Goal: Task Accomplishment & Management: Manage account settings

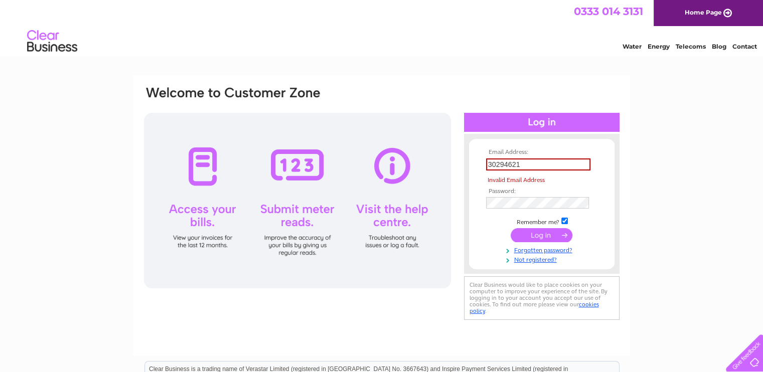
click at [545, 223] on tbody "Email Address: 30294621 Invalid Email Address Password: Remember me?" at bounding box center [542, 206] width 116 height 115
click at [526, 239] on input "submit" at bounding box center [542, 235] width 62 height 14
drag, startPoint x: 521, startPoint y: 164, endPoint x: 484, endPoint y: 166, distance: 37.2
click at [484, 166] on td "30294621" at bounding box center [542, 164] width 116 height 17
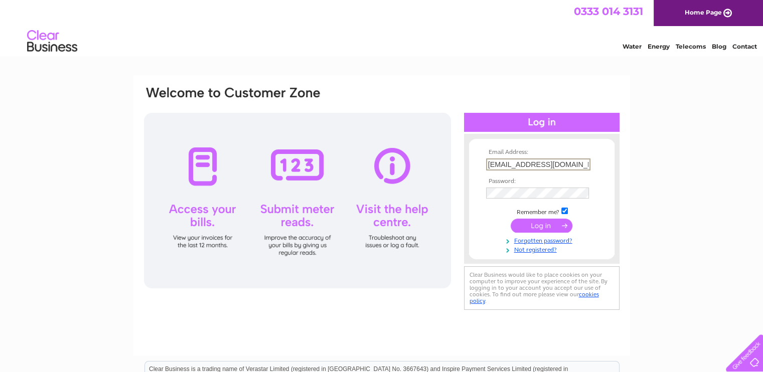
type input "[EMAIL_ADDRESS][DOMAIN_NAME]"
click at [680, 297] on div "Email Address: [EMAIL_ADDRESS][DOMAIN_NAME] Password: Forgotten password?" at bounding box center [381, 301] width 763 height 453
click at [532, 225] on input "submit" at bounding box center [542, 225] width 62 height 14
click at [532, 222] on input "submit" at bounding box center [542, 225] width 62 height 14
click at [584, 295] on link "cookies policy" at bounding box center [534, 297] width 129 height 14
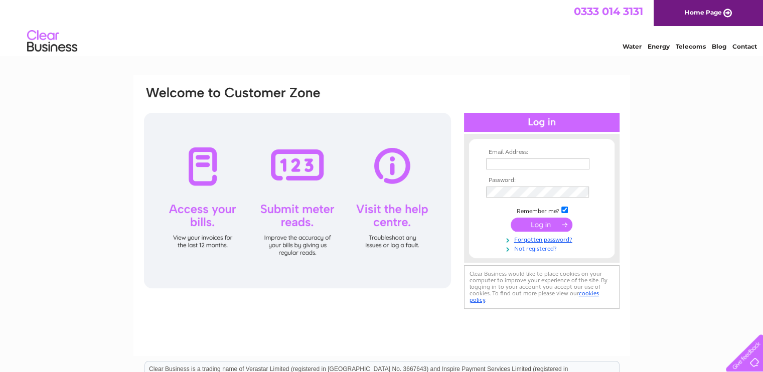
type input "30294621"
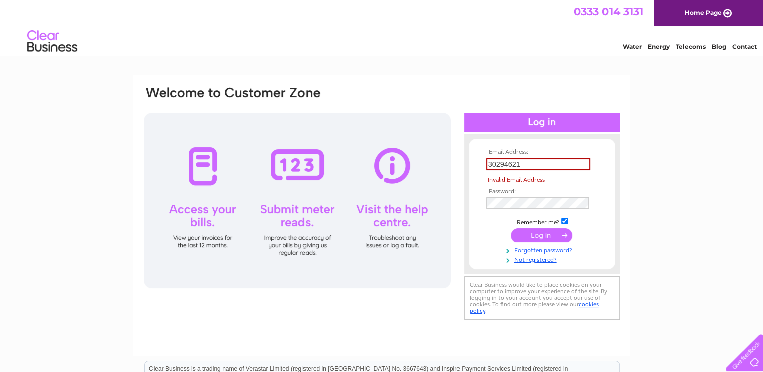
click at [530, 246] on tbody "Email Address: 30294621 Invalid Email Address Password: Remember me?" at bounding box center [542, 206] width 116 height 115
click at [533, 259] on link "Not registered?" at bounding box center [543, 259] width 114 height 10
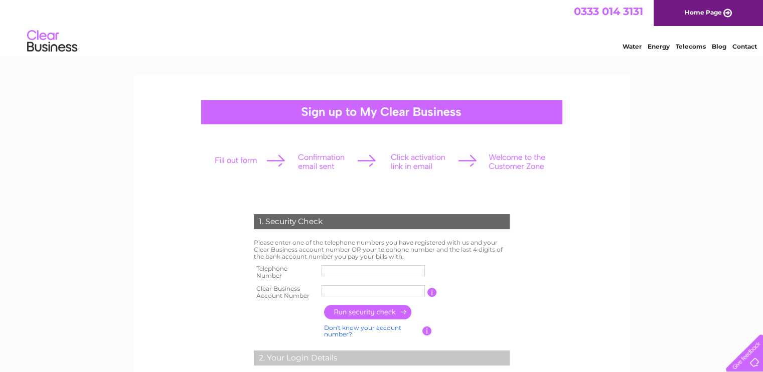
click at [351, 268] on input "text" at bounding box center [373, 270] width 103 height 11
type input "07496930976"
type input "boars hea"
click at [355, 292] on input "boars hea" at bounding box center [374, 291] width 104 height 12
click at [358, 292] on input "boars hea" at bounding box center [374, 291] width 104 height 12
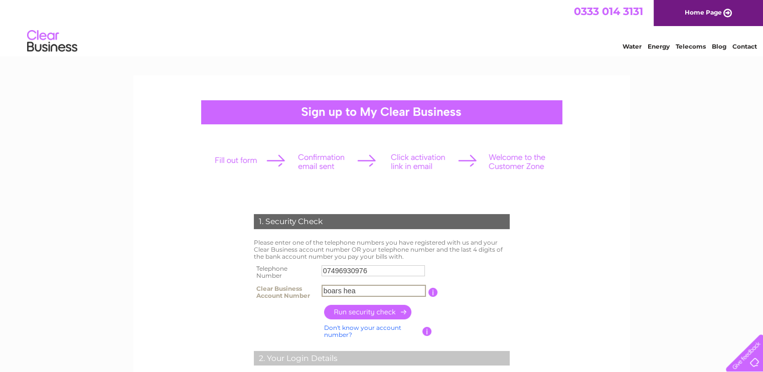
drag, startPoint x: 360, startPoint y: 292, endPoint x: 323, endPoint y: 294, distance: 36.7
click at [323, 294] on input "boars hea" at bounding box center [374, 291] width 104 height 12
click at [364, 311] on input "button" at bounding box center [368, 312] width 88 height 15
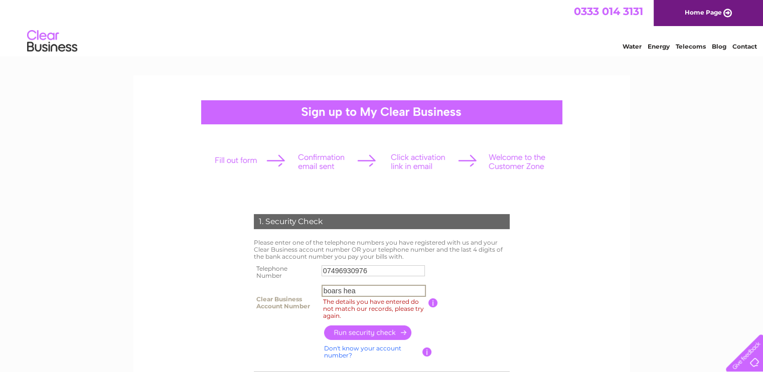
click at [363, 290] on input "boars hea" at bounding box center [374, 291] width 104 height 12
click at [337, 308] on label "The details you have entered do not match our records, please try again." at bounding box center [375, 309] width 107 height 24
click at [337, 297] on input "boars hea" at bounding box center [374, 291] width 104 height 12
drag, startPoint x: 359, startPoint y: 292, endPoint x: 315, endPoint y: 289, distance: 43.8
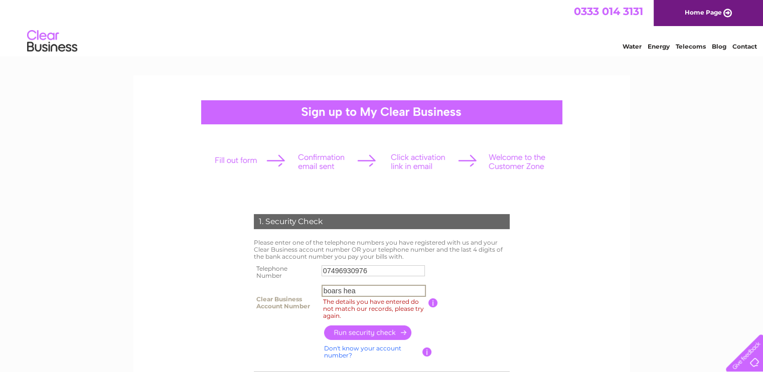
click at [315, 289] on tr "Clear Business Account Number boars hea The details you have entered do not mat…" at bounding box center [381, 303] width 261 height 41
drag, startPoint x: 358, startPoint y: 289, endPoint x: 321, endPoint y: 295, distance: 37.5
click at [321, 295] on td "boars hea The details you have entered do not match our records, please try aga…" at bounding box center [373, 303] width 109 height 41
type input "c"
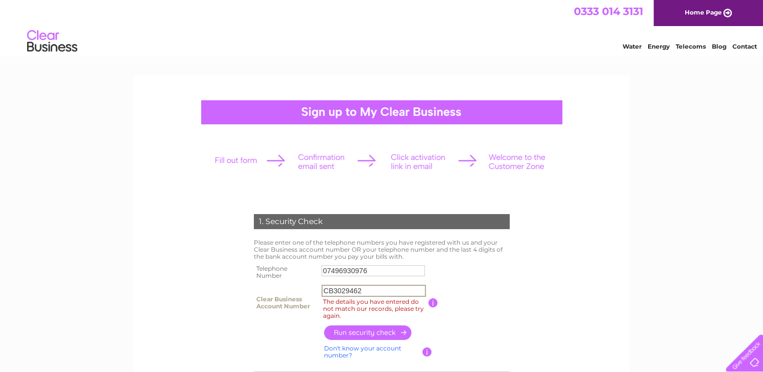
type input "CB3029462"
click at [361, 332] on input "button" at bounding box center [368, 333] width 88 height 15
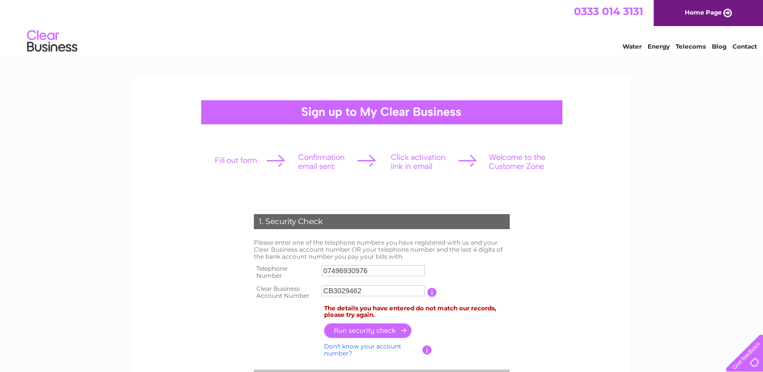
click at [508, 286] on td "You will find your account number on the top right corner of your bill and it w…" at bounding box center [474, 293] width 75 height 20
drag, startPoint x: 361, startPoint y: 290, endPoint x: 320, endPoint y: 297, distance: 41.7
click at [320, 297] on td "CB3029462" at bounding box center [373, 293] width 109 height 20
type input "30294621"
click at [347, 330] on input "button" at bounding box center [368, 331] width 88 height 15
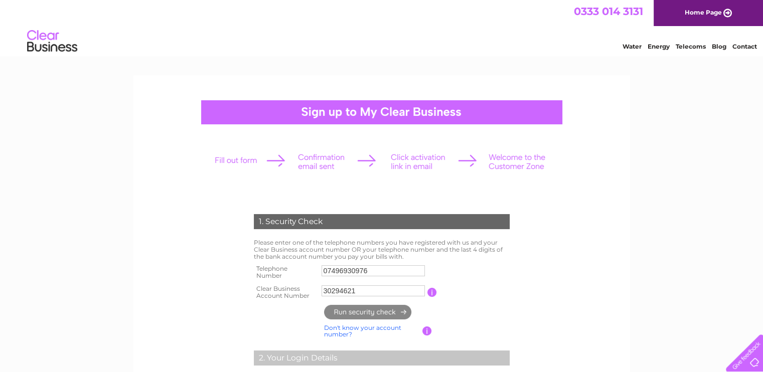
type input "**********"
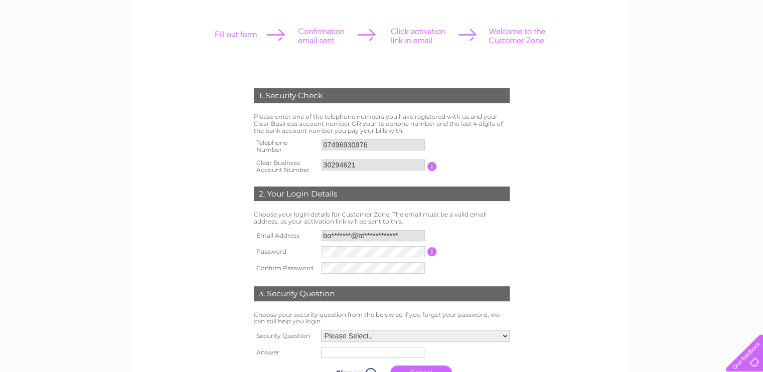
scroll to position [151, 0]
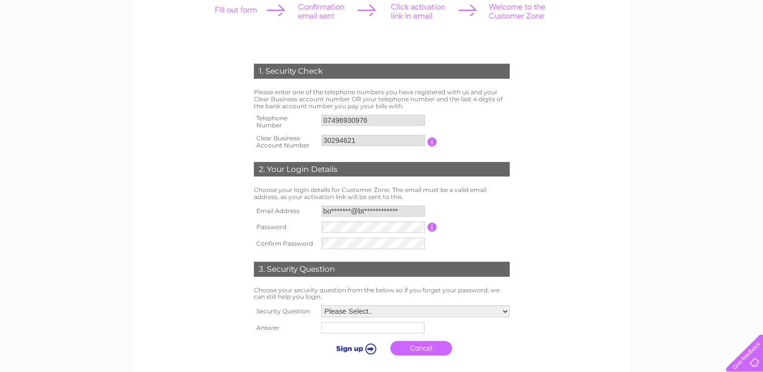
click at [561, 299] on form "1. Security Check Please enter one of the telephone numbers you have registered…" at bounding box center [382, 212] width 478 height 337
click at [505, 311] on select "Please Select.. In what town or city was your first job? In what town or city d…" at bounding box center [415, 312] width 190 height 13
select select "4"
click at [320, 306] on select "Please Select.. In what town or city was your first job? In what town or city d…" at bounding box center [415, 312] width 190 height 13
click at [347, 329] on input "text" at bounding box center [371, 329] width 103 height 11
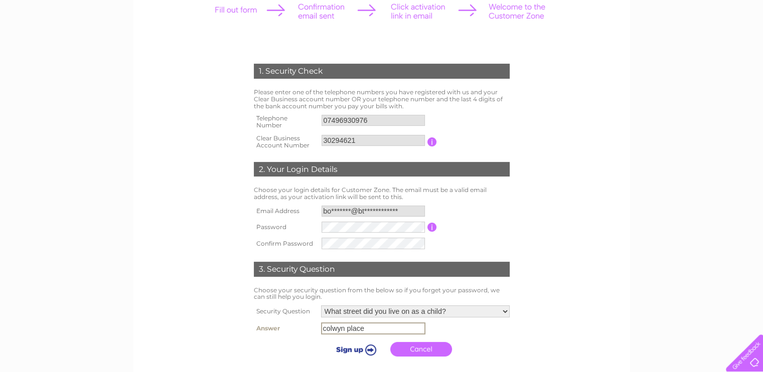
type input "colwyn place"
click at [527, 331] on div "1. Security Check Please enter one of the telephone numbers you have registered…" at bounding box center [381, 208] width 303 height 308
click at [407, 347] on link "Cancel" at bounding box center [421, 348] width 62 height 15
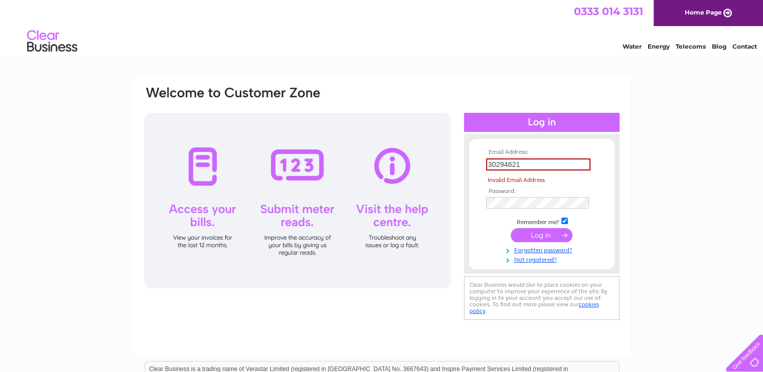
click at [538, 226] on td at bounding box center [542, 235] width 116 height 19
click at [536, 232] on input "submit" at bounding box center [542, 235] width 62 height 14
drag, startPoint x: 521, startPoint y: 164, endPoint x: 484, endPoint y: 164, distance: 37.6
click at [484, 164] on td "30294621" at bounding box center [542, 164] width 116 height 17
type input "[EMAIL_ADDRESS][DOMAIN_NAME]"
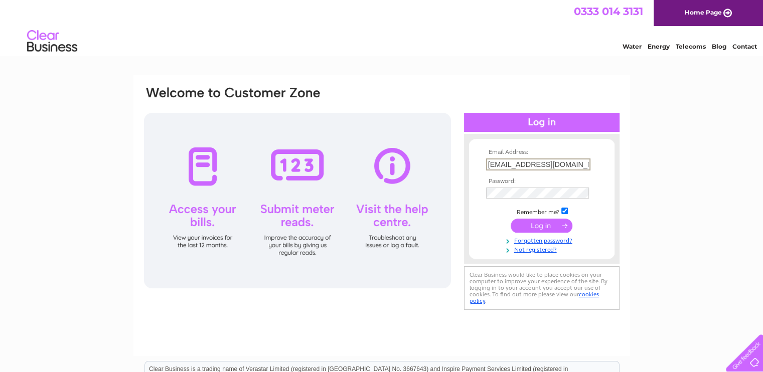
click at [535, 223] on input "submit" at bounding box center [542, 226] width 62 height 14
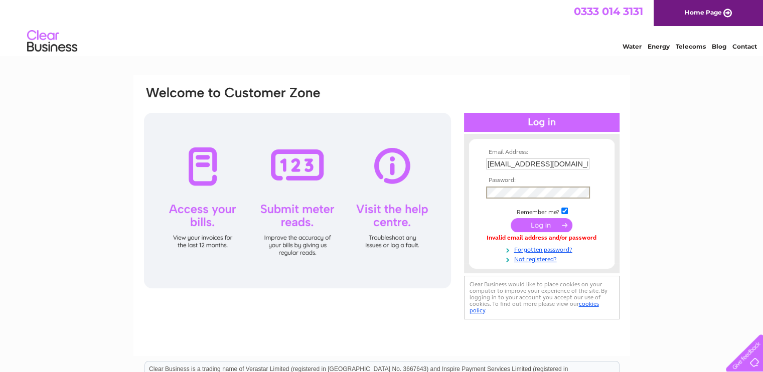
click at [652, 269] on div "Email Address: [EMAIL_ADDRESS][DOMAIN_NAME] Password: Forgotten password?" at bounding box center [381, 301] width 763 height 453
click at [538, 222] on input "submit" at bounding box center [542, 225] width 62 height 14
click at [548, 221] on input "submit" at bounding box center [542, 225] width 62 height 14
click at [485, 192] on td at bounding box center [542, 192] width 116 height 17
click at [652, 299] on div "Email Address: boarshead@btinternet.com Password: Forgotten password?" at bounding box center [381, 301] width 763 height 453
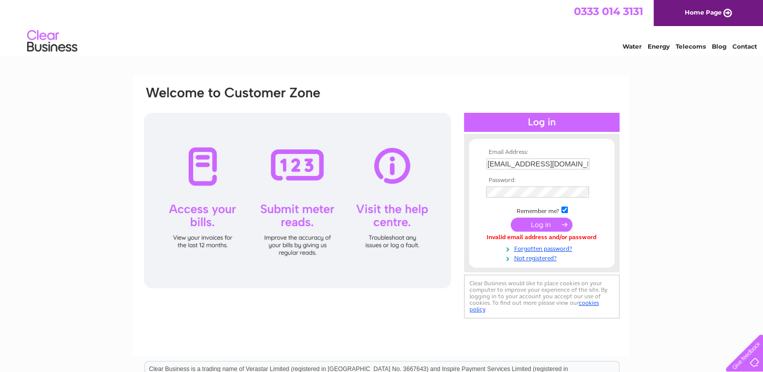
click at [577, 332] on div "Email Address: boarshead@btinternet.com Password:" at bounding box center [381, 215] width 497 height 281
click at [546, 220] on input "submit" at bounding box center [542, 225] width 62 height 14
click at [208, 205] on div at bounding box center [297, 201] width 307 height 176
click at [566, 222] on input "submit" at bounding box center [542, 225] width 62 height 14
click at [541, 221] on input "submit" at bounding box center [542, 225] width 62 height 14
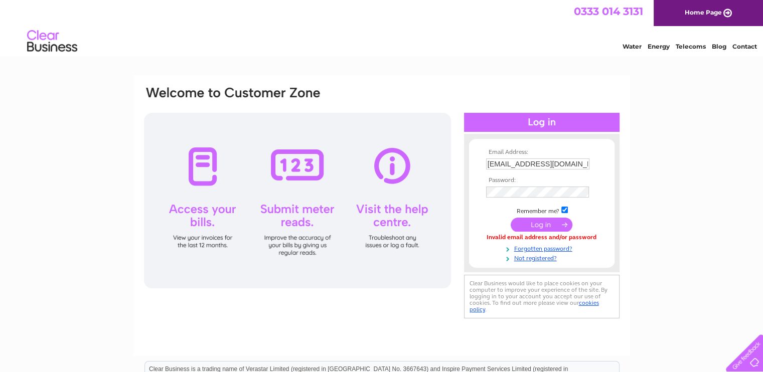
click at [693, 321] on div "Email Address: boarshead@btinternet.com Password: Forgotten password?" at bounding box center [381, 301] width 763 height 453
click at [526, 224] on input "submit" at bounding box center [542, 225] width 62 height 14
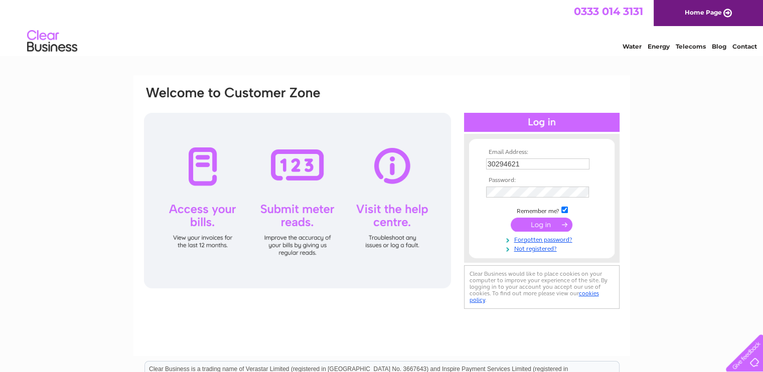
click at [349, 296] on div "Email Address: 30294621 Password:" at bounding box center [382, 198] width 478 height 226
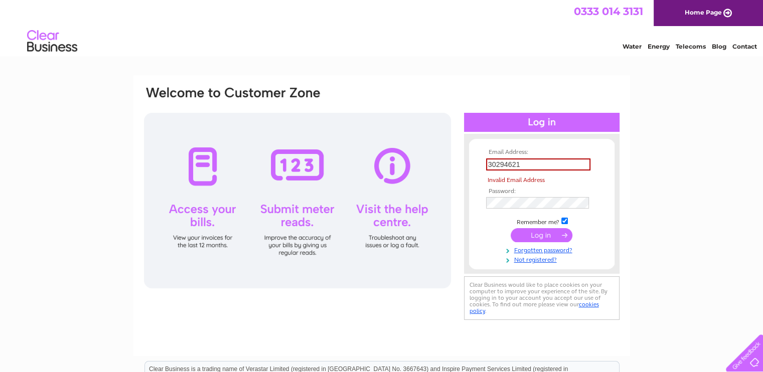
click at [349, 296] on div "Email Address: 30294621 Invalid Email Address Password:" at bounding box center [382, 203] width 478 height 237
click at [518, 164] on input "30294621" at bounding box center [538, 165] width 104 height 12
drag, startPoint x: 522, startPoint y: 162, endPoint x: 482, endPoint y: 172, distance: 41.5
click at [482, 172] on form "Email Address: 30294621 Invalid Email Address Password: Forgotten password?" at bounding box center [542, 206] width 146 height 115
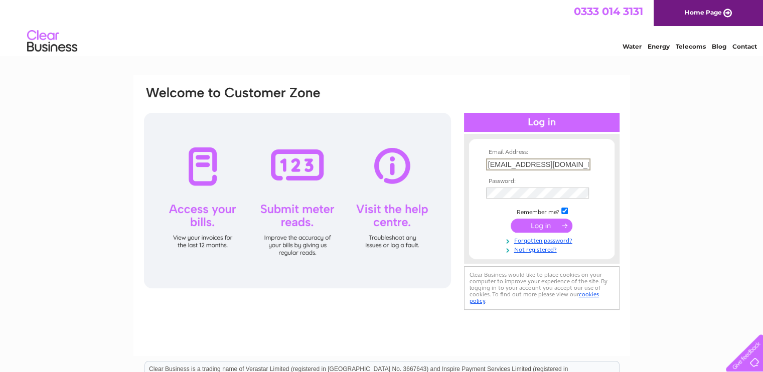
type input "[EMAIL_ADDRESS][DOMAIN_NAME]"
click at [646, 287] on div "Email Address: [EMAIL_ADDRESS][DOMAIN_NAME] Password: Forgotten password?" at bounding box center [381, 301] width 763 height 453
click at [481, 199] on form "Email Address: boarshead@btinternet.com Password:" at bounding box center [542, 201] width 146 height 105
click at [681, 206] on div "Email Address: boarshead@btinternet.com Password: Forgotten password?" at bounding box center [381, 301] width 763 height 453
click at [484, 192] on td at bounding box center [542, 192] width 116 height 17
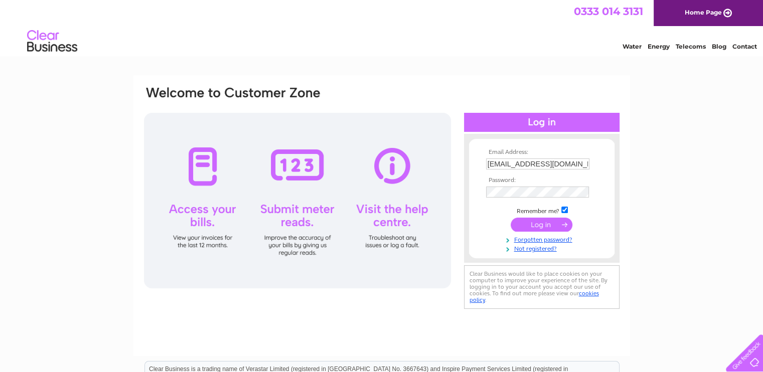
click at [650, 252] on div "Email Address: boarshead@btinternet.com Password: Forgotten password?" at bounding box center [381, 301] width 763 height 453
click at [529, 220] on input "submit" at bounding box center [542, 225] width 62 height 14
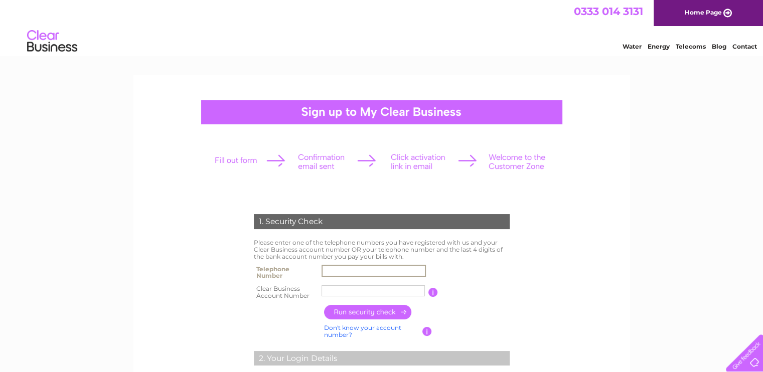
click at [330, 268] on input "text" at bounding box center [374, 271] width 104 height 12
type input "07496930976"
drag, startPoint x: 357, startPoint y: 290, endPoint x: 319, endPoint y: 296, distance: 38.6
click at [319, 296] on td "boars hea" at bounding box center [373, 293] width 109 height 20
type input "30294621"
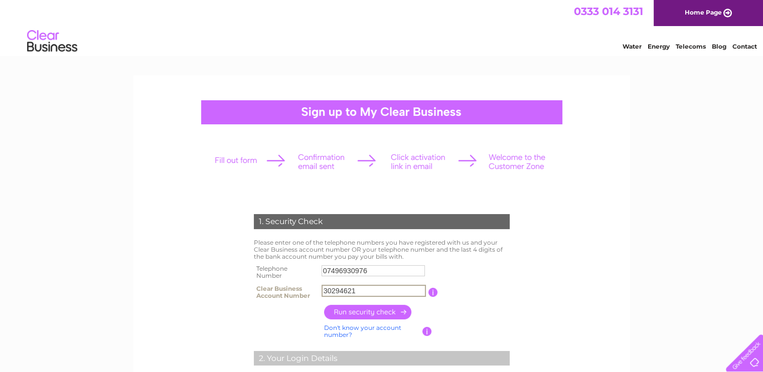
click at [371, 307] on input "button" at bounding box center [368, 312] width 88 height 15
type input "**********"
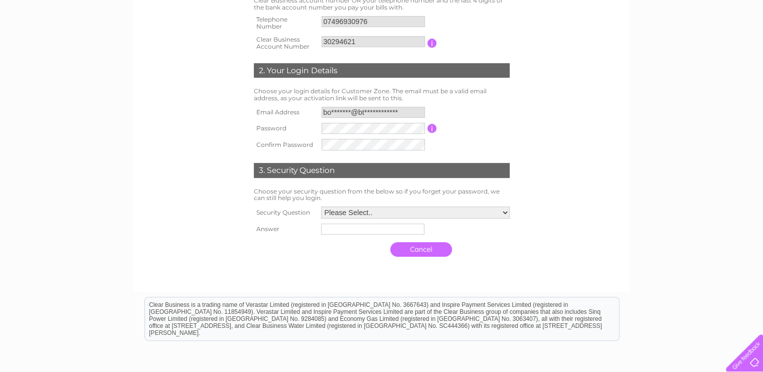
scroll to position [251, 0]
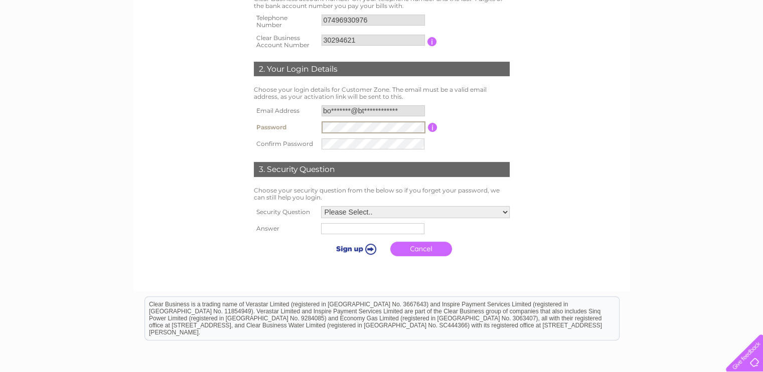
click at [540, 245] on form "1. Security Check Please enter one of the telephone numbers you have registered…" at bounding box center [382, 112] width 478 height 338
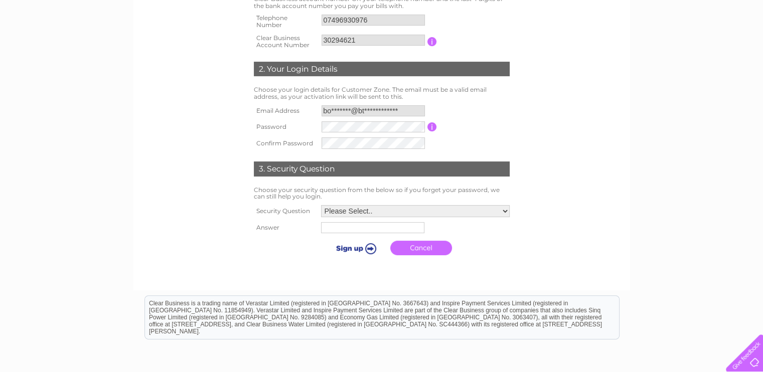
click at [511, 263] on div at bounding box center [381, 270] width 305 height 20
click at [506, 212] on select "Please Select.. In what town or city was your first job? In what town or city d…" at bounding box center [415, 211] width 189 height 12
select select "4"
click at [320, 205] on select "Please Select.. In what town or city was your first job? In what town or city d…" at bounding box center [415, 211] width 190 height 13
click at [336, 228] on input "text" at bounding box center [371, 228] width 103 height 11
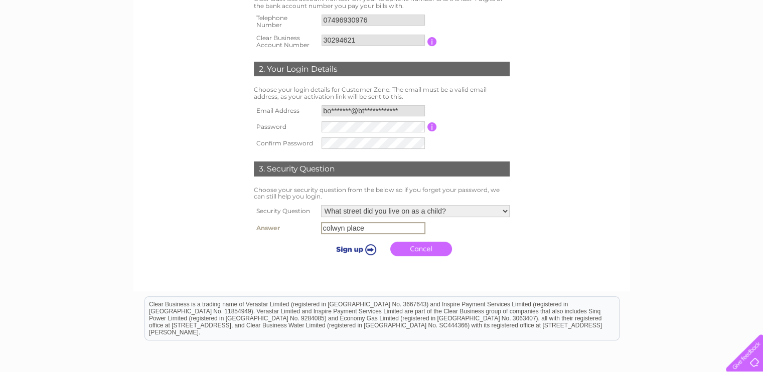
type input "colwyn place"
click at [469, 267] on div at bounding box center [381, 271] width 305 height 20
click at [369, 242] on input "submit" at bounding box center [355, 248] width 62 height 14
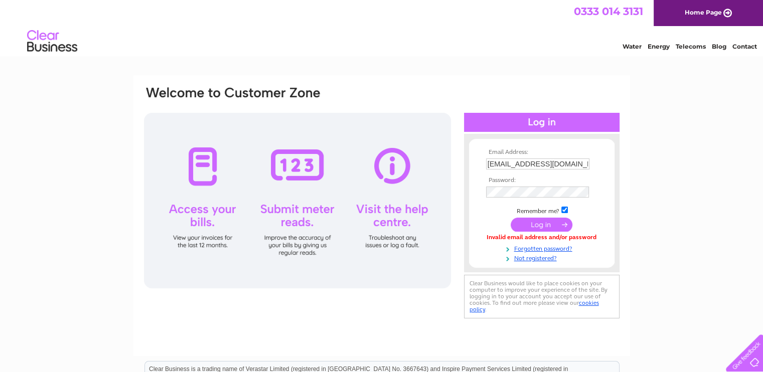
click at [650, 252] on div "Email Address: [EMAIL_ADDRESS][DOMAIN_NAME] Password: Forgotten password?" at bounding box center [381, 301] width 763 height 453
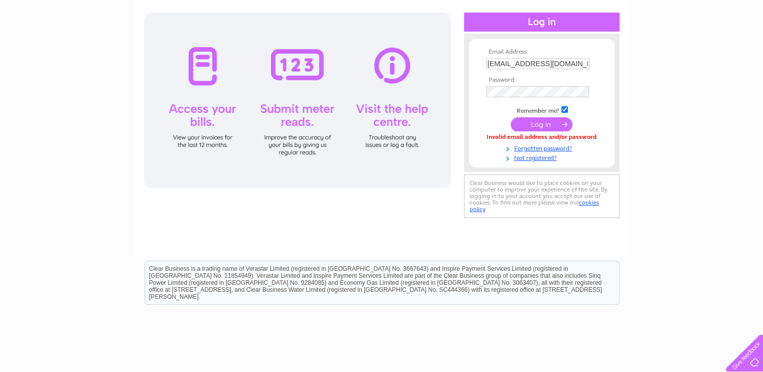
scroll to position [50, 0]
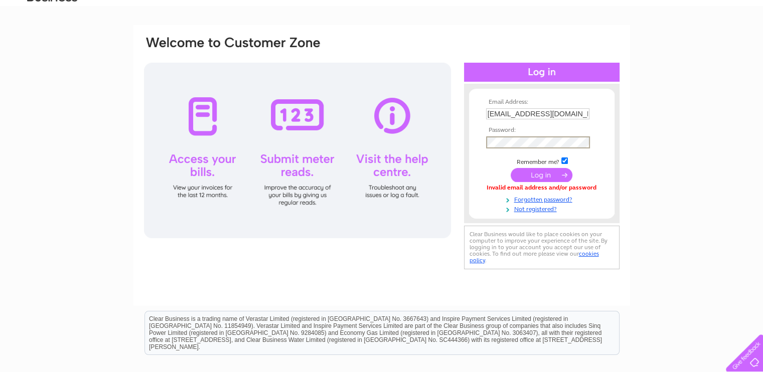
click at [484, 142] on td at bounding box center [542, 142] width 116 height 17
click at [706, 252] on div "Email Address: [EMAIL_ADDRESS][DOMAIN_NAME] Password: Forgotten password?" at bounding box center [381, 251] width 763 height 453
click at [534, 171] on input "submit" at bounding box center [542, 175] width 62 height 14
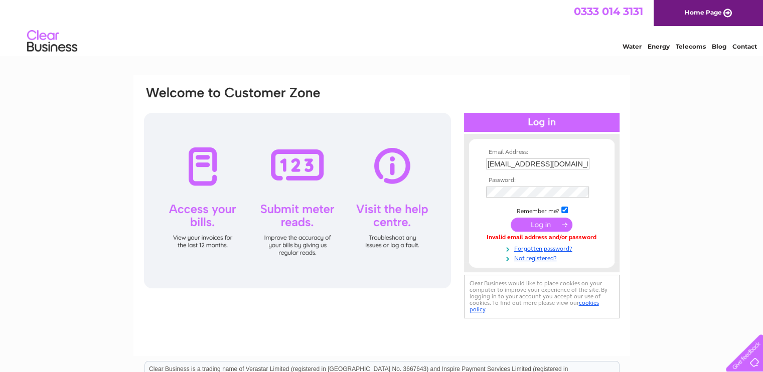
click at [663, 269] on div "Email Address: [EMAIL_ADDRESS][DOMAIN_NAME] Password: Forgotten password?" at bounding box center [381, 301] width 763 height 453
click at [537, 222] on input "submit" at bounding box center [542, 225] width 62 height 14
click at [646, 237] on div "Email Address: boarshead@btinternet.com Password: Forgotten password?" at bounding box center [381, 301] width 763 height 453
click at [546, 222] on input "submit" at bounding box center [542, 225] width 62 height 14
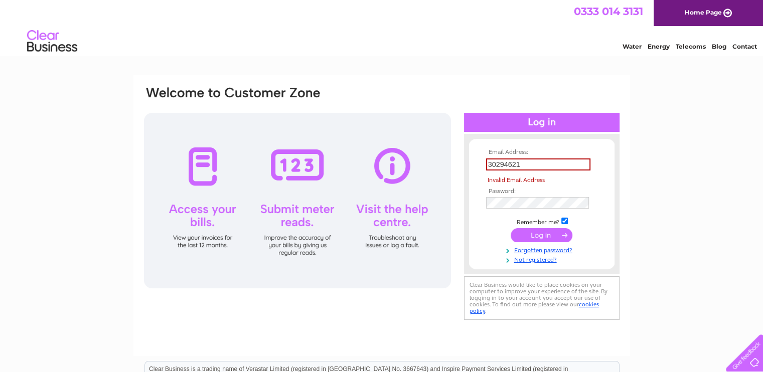
drag, startPoint x: 518, startPoint y: 193, endPoint x: 670, endPoint y: 214, distance: 153.5
click at [670, 214] on div "Email Address: 30294621 Invalid Email Address Password:" at bounding box center [381, 301] width 763 height 453
click at [534, 229] on input "submit" at bounding box center [542, 235] width 62 height 14
drag, startPoint x: 523, startPoint y: 164, endPoint x: 486, endPoint y: 173, distance: 38.3
click at [486, 173] on tbody "Email Address: 30294621 Invalid Email Address Password: Remember me?" at bounding box center [542, 206] width 116 height 115
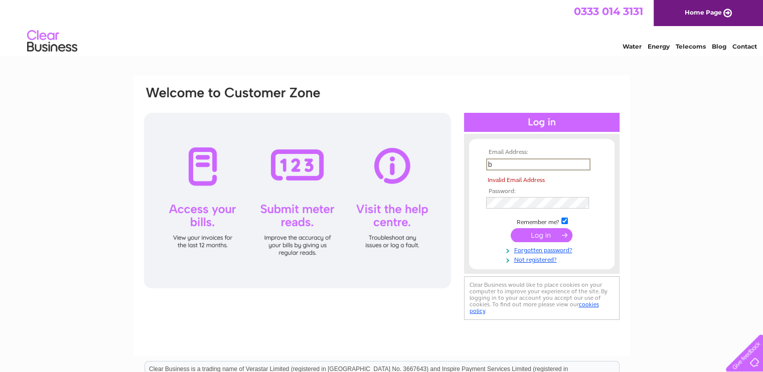
type input "[EMAIL_ADDRESS][DOMAIN_NAME]"
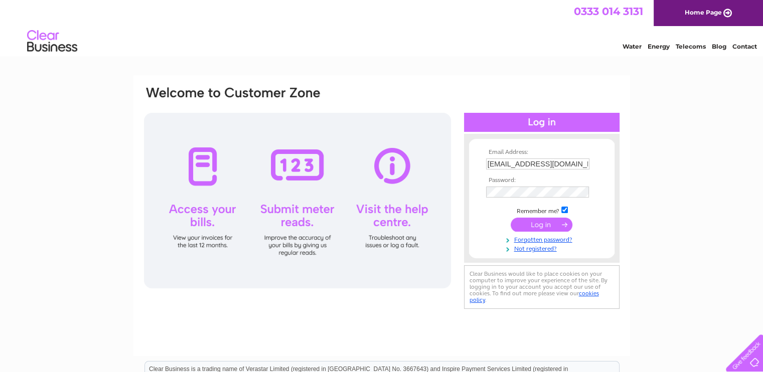
click at [527, 220] on input "submit" at bounding box center [542, 225] width 62 height 14
click at [201, 240] on div at bounding box center [297, 201] width 307 height 176
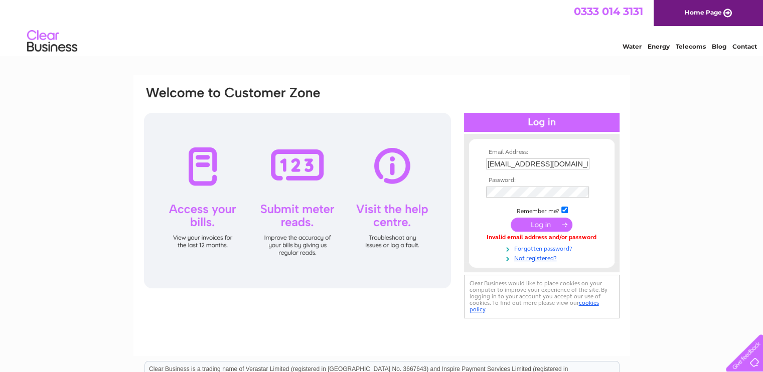
click at [531, 246] on link "Forgotten password?" at bounding box center [543, 248] width 114 height 10
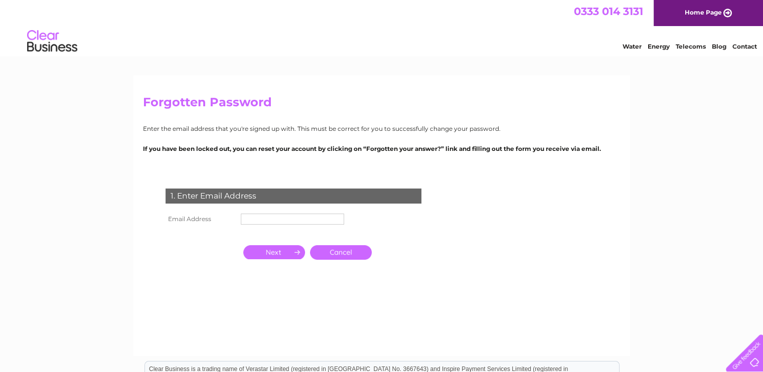
click at [252, 218] on input "text" at bounding box center [292, 219] width 103 height 11
type input "[EMAIL_ADDRESS][DOMAIN_NAME]"
click at [265, 250] on input "button" at bounding box center [274, 252] width 62 height 14
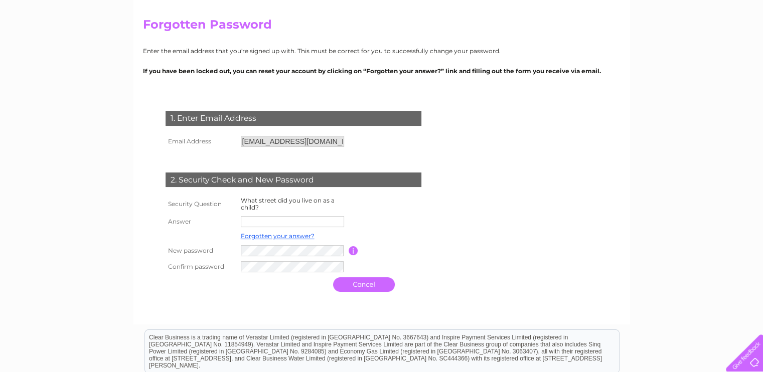
scroll to position [100, 0]
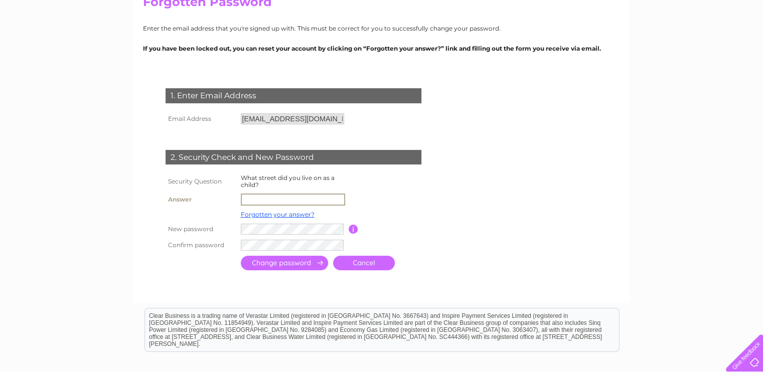
click at [269, 198] on input "text" at bounding box center [293, 200] width 104 height 12
type input "colwyn place"
click at [489, 272] on form "1. Enter Email Address Email Address boarshead@btinternet.com Cancel" at bounding box center [382, 180] width 478 height 224
click at [275, 259] on input "submit" at bounding box center [284, 262] width 87 height 15
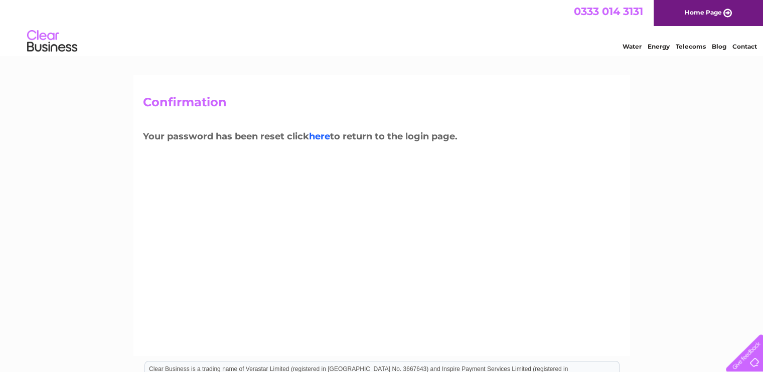
click at [318, 132] on link "here" at bounding box center [319, 136] width 21 height 11
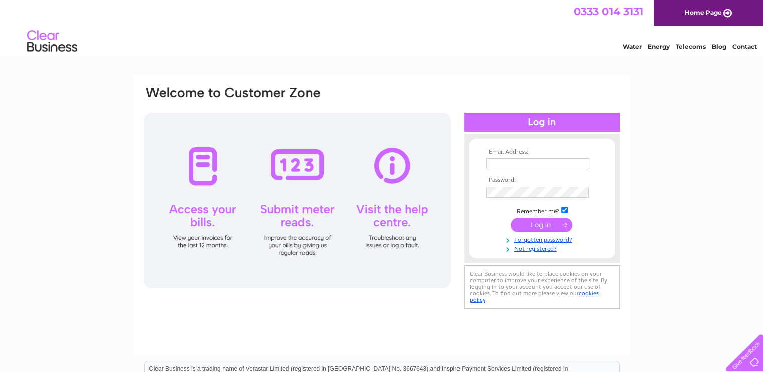
type input "[EMAIL_ADDRESS][DOMAIN_NAME]"
click at [607, 327] on div "Email Address: boarshead@btinternet.com Password:" at bounding box center [381, 215] width 497 height 281
click at [546, 222] on input "submit" at bounding box center [542, 225] width 62 height 14
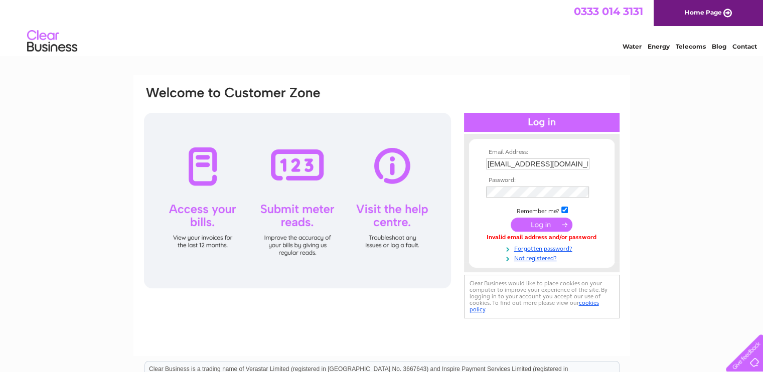
click at [619, 170] on div "Email Address: [EMAIL_ADDRESS][DOMAIN_NAME] Password:" at bounding box center [542, 203] width 156 height 118
click at [581, 236] on div "Invalid email address and/or password" at bounding box center [541, 237] width 111 height 7
drag, startPoint x: 550, startPoint y: 200, endPoint x: 674, endPoint y: 255, distance: 135.9
click at [674, 255] on div "Email Address: boarshead@btinternet.com Password: Forgotten password?" at bounding box center [381, 301] width 763 height 453
click at [678, 246] on div "Email Address: boarshead@btinternet.com Password: Forgotten password?" at bounding box center [381, 301] width 763 height 453
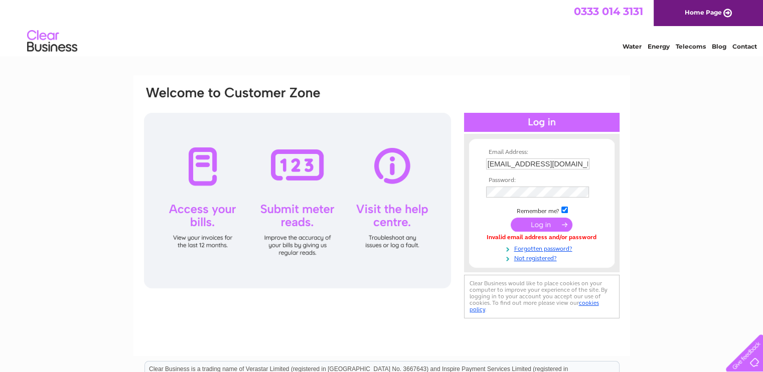
click at [538, 221] on input "submit" at bounding box center [542, 225] width 62 height 14
click at [701, 11] on link "Home Page" at bounding box center [708, 13] width 109 height 26
